Goal: Task Accomplishment & Management: Manage account settings

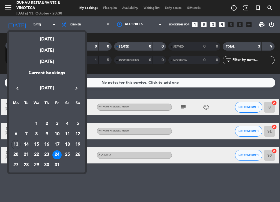
click at [75, 90] on icon "keyboard_arrow_right" at bounding box center [76, 88] width 7 height 7
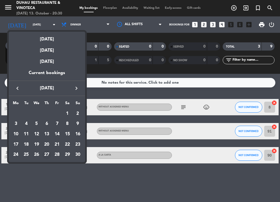
click at [44, 151] on td "27" at bounding box center [47, 155] width 10 height 10
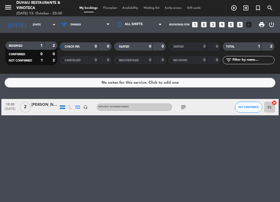
click at [35, 104] on div "[PERSON_NAME]" at bounding box center [44, 105] width 27 height 6
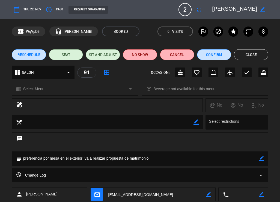
click at [245, 52] on button "Close" at bounding box center [251, 54] width 34 height 11
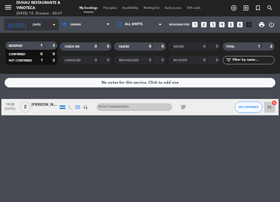
click at [29, 19] on div "[DATE] [DATE] arrow_drop_down" at bounding box center [31, 25] width 55 height 12
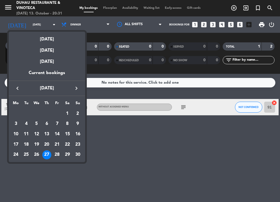
click at [29, 19] on div at bounding box center [140, 101] width 280 height 202
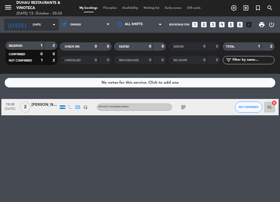
click at [33, 22] on input "[DATE]" at bounding box center [48, 24] width 36 height 8
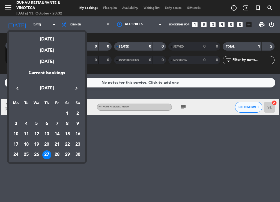
click at [16, 87] on icon "keyboard_arrow_left" at bounding box center [17, 88] width 7 height 7
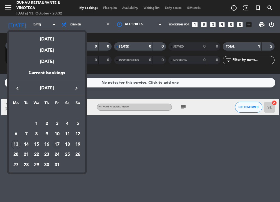
click at [59, 144] on div "17" at bounding box center [56, 144] width 9 height 9
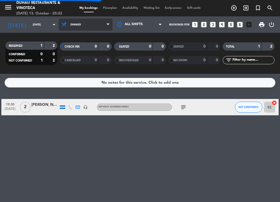
click at [85, 24] on span "Dinner" at bounding box center [86, 25] width 54 height 12
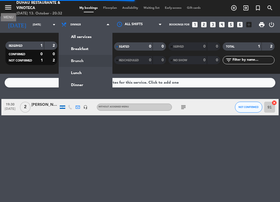
click at [9, 5] on icon "menu" at bounding box center [8, 7] width 8 height 8
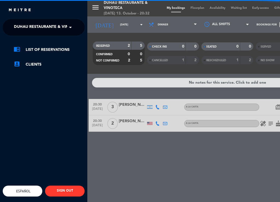
click at [65, 30] on span "Duhau Restaurante & Vinoteca" at bounding box center [48, 27] width 68 height 11
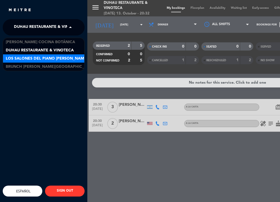
click at [53, 56] on span "Los Salones del Piano [PERSON_NAME]" at bounding box center [47, 58] width 82 height 6
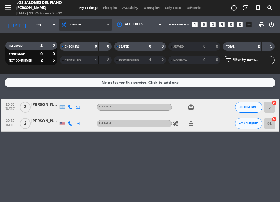
click at [80, 24] on span "Dinner" at bounding box center [75, 24] width 10 height 3
click at [79, 27] on span "Dinner" at bounding box center [86, 25] width 54 height 12
click at [82, 59] on div "menu Los Salones del Piano [PERSON_NAME] [DATE] 13. October - 20:32 My bookings…" at bounding box center [140, 37] width 280 height 74
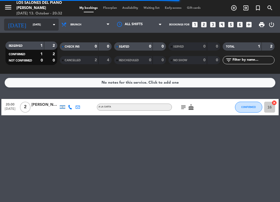
click at [51, 23] on icon "arrow_drop_down" at bounding box center [54, 24] width 7 height 7
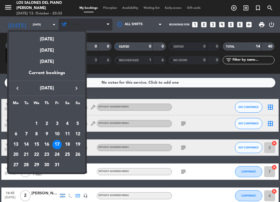
click at [92, 25] on div at bounding box center [140, 101] width 280 height 202
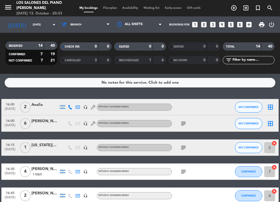
click at [32, 16] on div "[DATE] 13. October - 20:33" at bounding box center [41, 13] width 50 height 5
click at [31, 25] on input "[DATE]" at bounding box center [48, 24] width 36 height 8
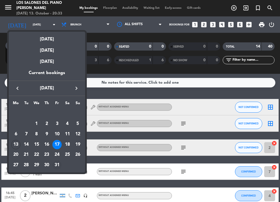
click at [57, 161] on div "31" at bounding box center [56, 164] width 9 height 9
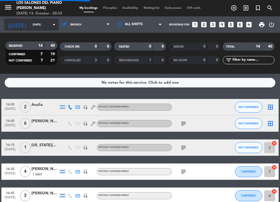
click at [40, 23] on input "[DATE]" at bounding box center [48, 24] width 36 height 8
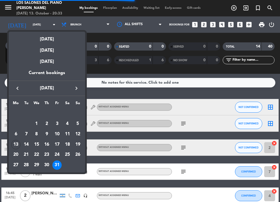
click at [36, 24] on div at bounding box center [140, 101] width 280 height 202
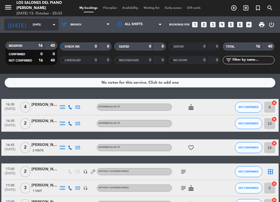
click at [37, 23] on input "[DATE]" at bounding box center [48, 24] width 36 height 8
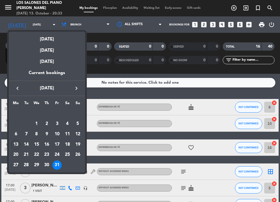
click at [75, 89] on icon "keyboard_arrow_right" at bounding box center [76, 88] width 7 height 7
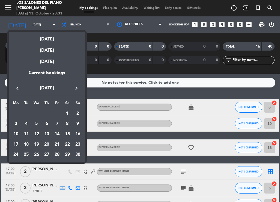
click at [56, 120] on div "7" at bounding box center [56, 123] width 9 height 9
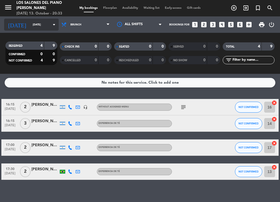
click at [30, 22] on input "[DATE]" at bounding box center [48, 24] width 36 height 8
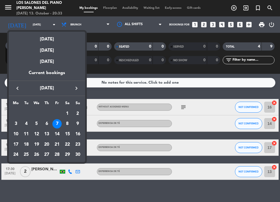
click at [18, 85] on icon "keyboard_arrow_left" at bounding box center [17, 88] width 7 height 7
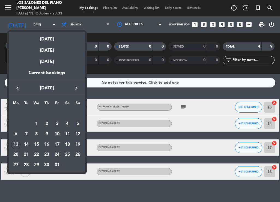
click at [60, 161] on td "31" at bounding box center [57, 165] width 10 height 10
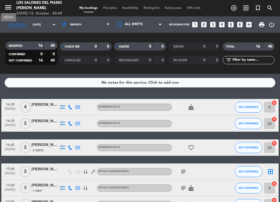
click at [11, 10] on icon "menu" at bounding box center [8, 7] width 8 height 8
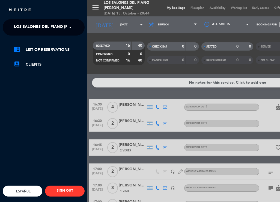
click at [73, 23] on span at bounding box center [71, 27] width 9 height 11
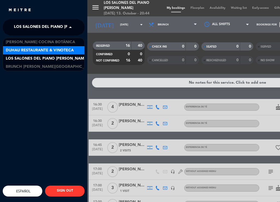
click at [43, 48] on span "Duhau Restaurante & Vinoteca" at bounding box center [40, 50] width 68 height 6
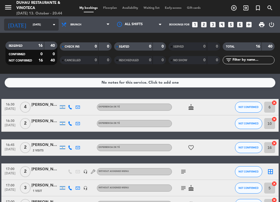
click at [51, 23] on icon "arrow_drop_down" at bounding box center [54, 24] width 7 height 7
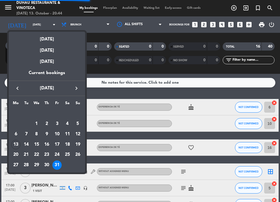
click at [75, 91] on icon "keyboard_arrow_right" at bounding box center [76, 88] width 7 height 7
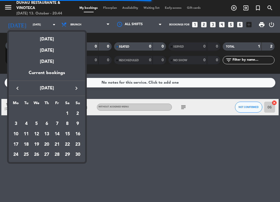
click at [76, 89] on icon "keyboard_arrow_right" at bounding box center [76, 88] width 7 height 7
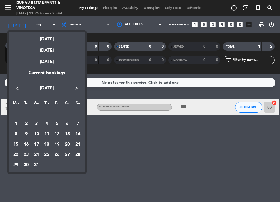
click at [17, 87] on icon "keyboard_arrow_left" at bounding box center [17, 88] width 7 height 7
click at [76, 87] on icon "keyboard_arrow_right" at bounding box center [76, 88] width 7 height 7
click at [57, 122] on div "5" at bounding box center [56, 123] width 9 height 9
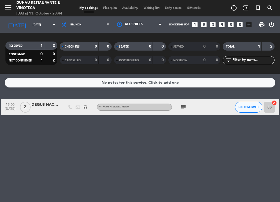
type input "[DATE]"
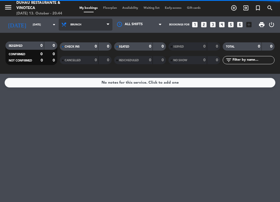
click at [77, 27] on span "Brunch" at bounding box center [86, 25] width 54 height 12
click at [79, 68] on div "menu Duhau Restaurante & Vinoteca [DATE] 13. October - 20:44 My bookings Floorp…" at bounding box center [140, 37] width 280 height 74
